Goal: Task Accomplishment & Management: Use online tool/utility

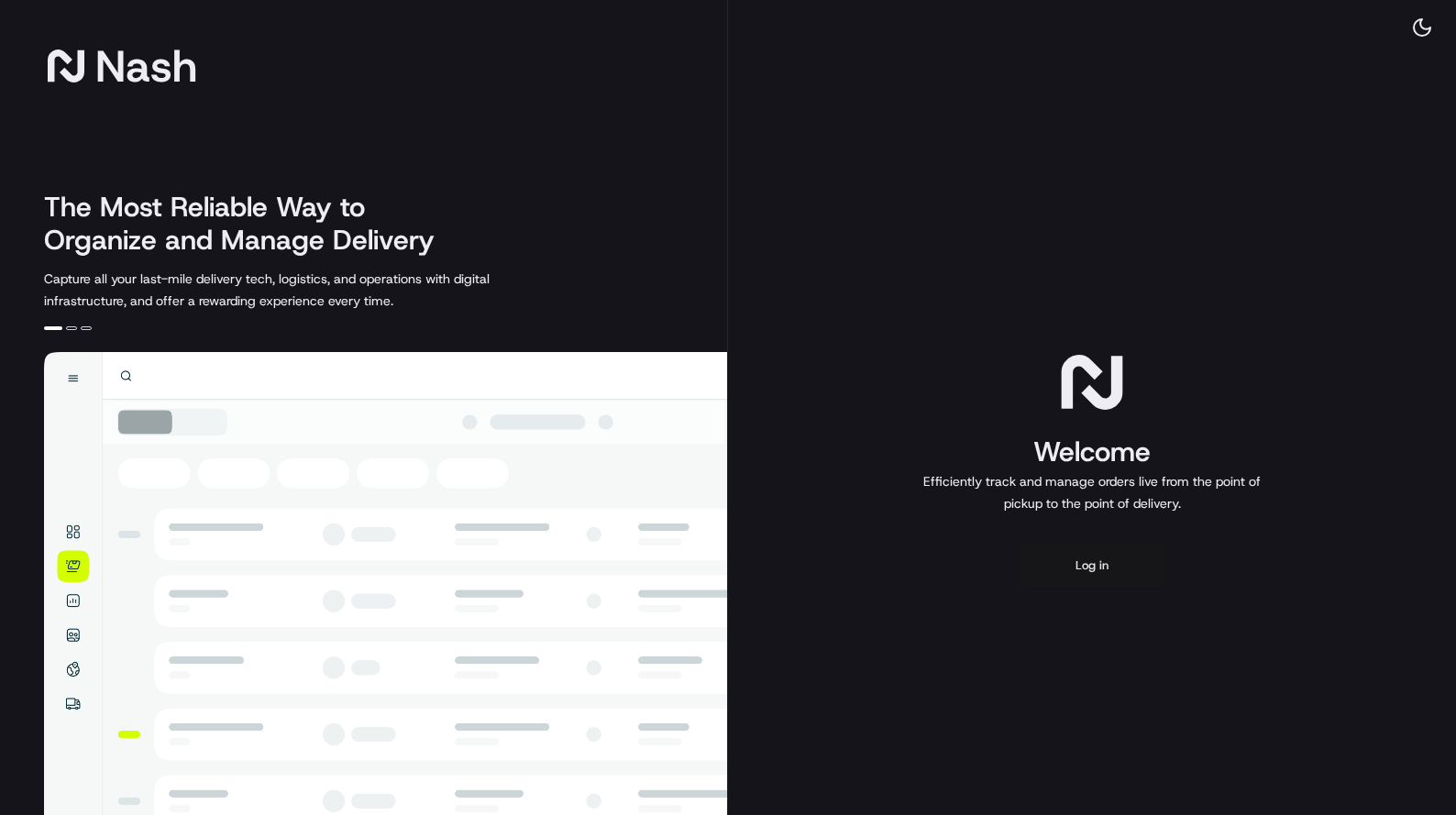
click at [1067, 569] on button "Log in" at bounding box center [1092, 565] width 147 height 44
